Goal: Book appointment/travel/reservation

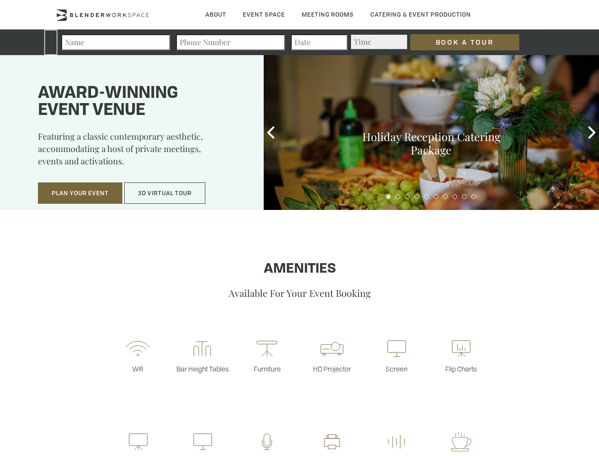
click at [457, 42] on input "Book a Tour" at bounding box center [465, 42] width 109 height 16
click at [80, 193] on button "Plan Your Event" at bounding box center [80, 193] width 84 height 22
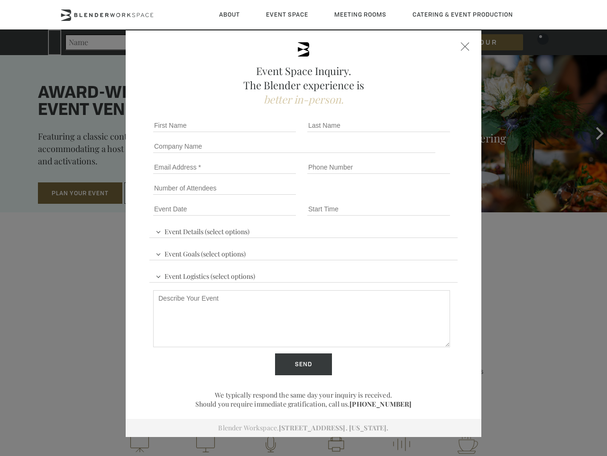
click at [165, 193] on input "Number of Attendees" at bounding box center [224, 187] width 143 height 13
click at [271, 132] on div "First name *" at bounding box center [226, 125] width 154 height 21
click at [592, 132] on div "Event Space Inquiry. The Blender experience is better in-person. Event Details …" at bounding box center [303, 228] width 607 height 456
click at [389, 196] on fieldset "Number of Attendees Budget Range" at bounding box center [303, 187] width 308 height 21
click at [398, 196] on fieldset "Number of Attendees Budget Range" at bounding box center [303, 187] width 308 height 21
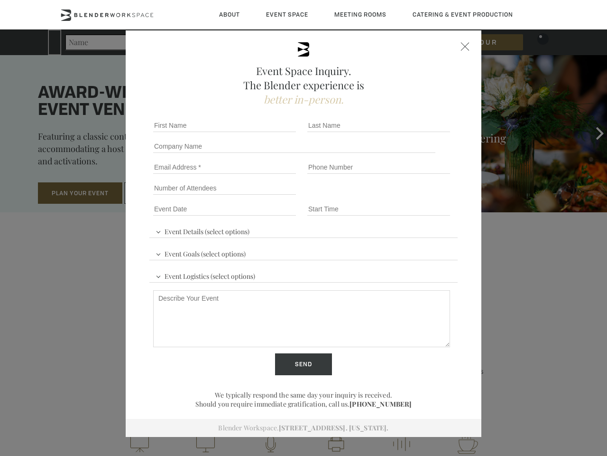
click at [408, 196] on fieldset "Number of Attendees Budget Range" at bounding box center [303, 187] width 308 height 21
click at [417, 196] on fieldset "Number of Attendees Budget Range" at bounding box center [303, 187] width 308 height 21
click at [427, 196] on fieldset "Number of Attendees Budget Range" at bounding box center [303, 187] width 308 height 21
